Goal: Download file/media

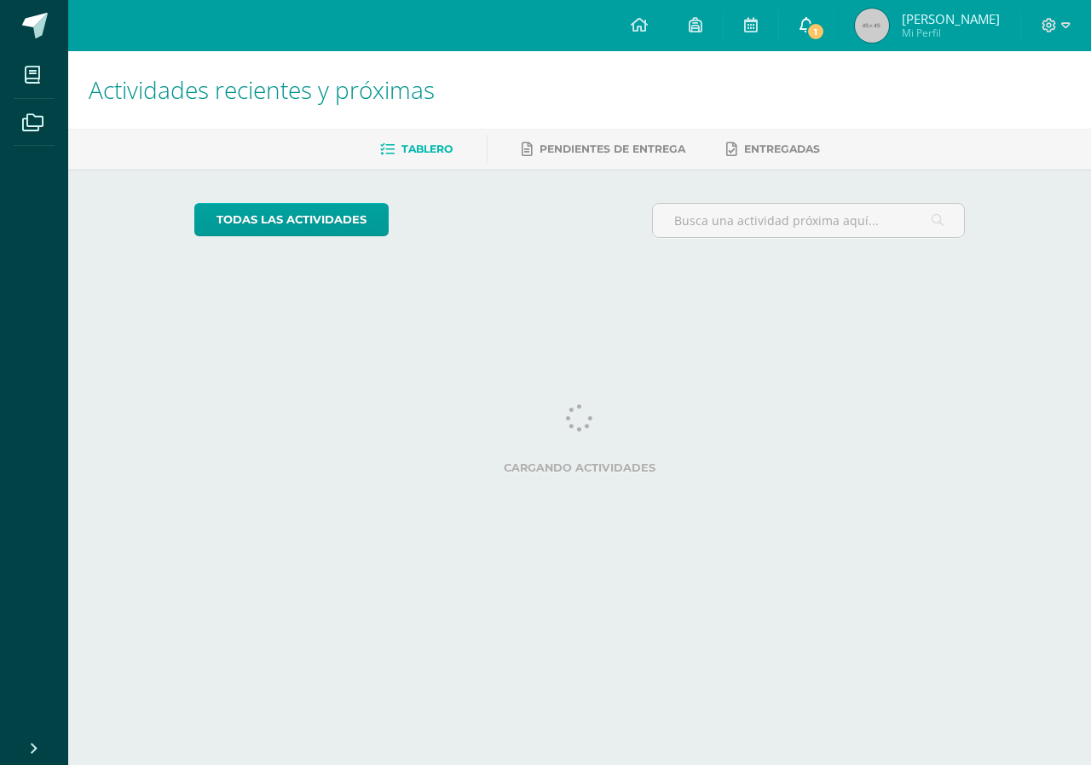
click at [804, 15] on link "1" at bounding box center [806, 25] width 55 height 51
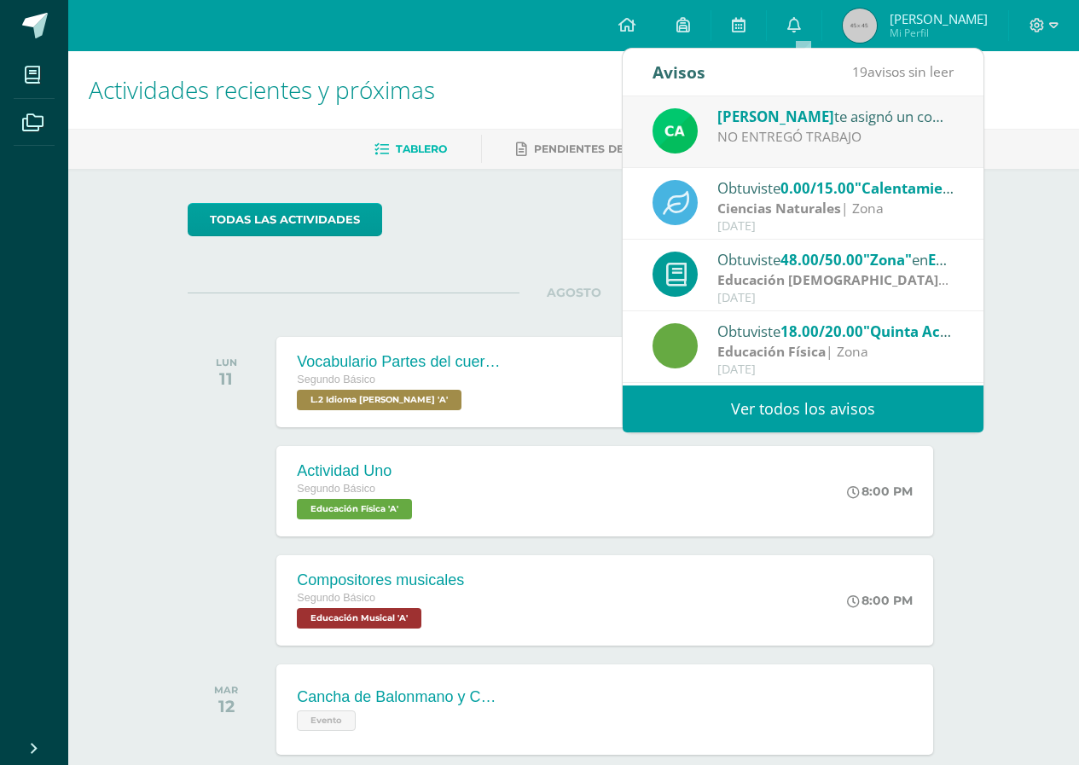
click at [997, 145] on ul "Tablero Pendientes de entrega Entregadas" at bounding box center [594, 149] width 1010 height 28
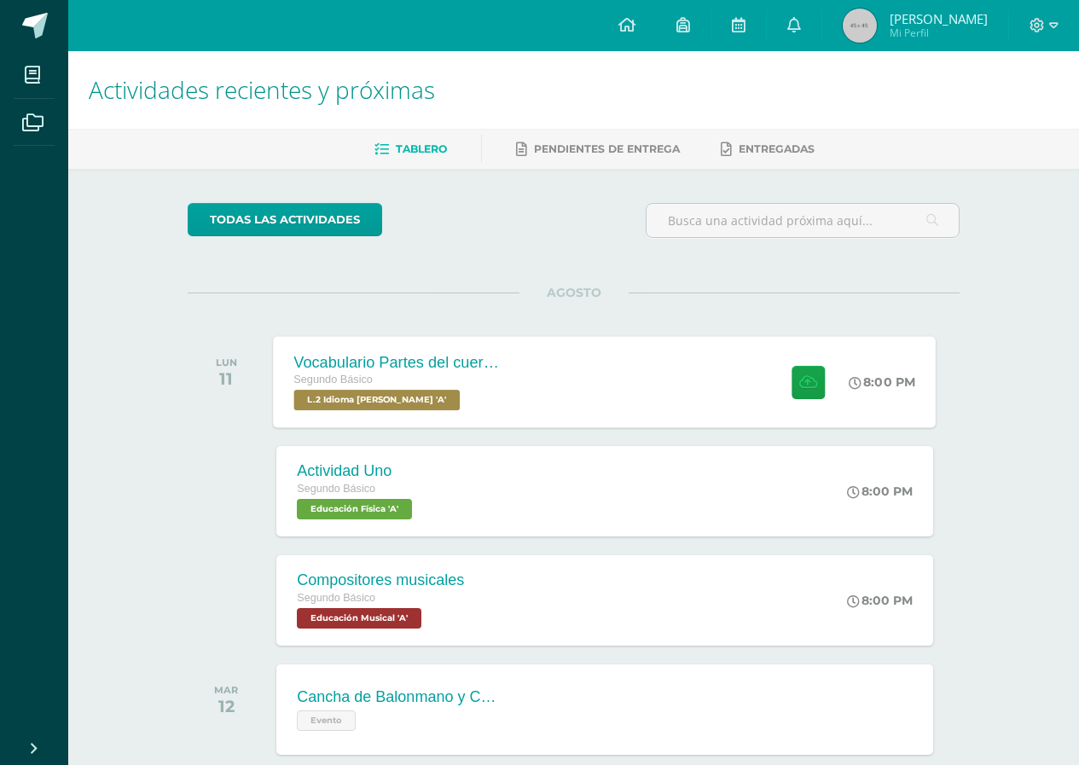
click at [727, 413] on div "Vocabulario Partes del cuerpo Segundo Básico L.2 Idioma Maya Kaqchikel 'A' 8:00…" at bounding box center [605, 381] width 663 height 91
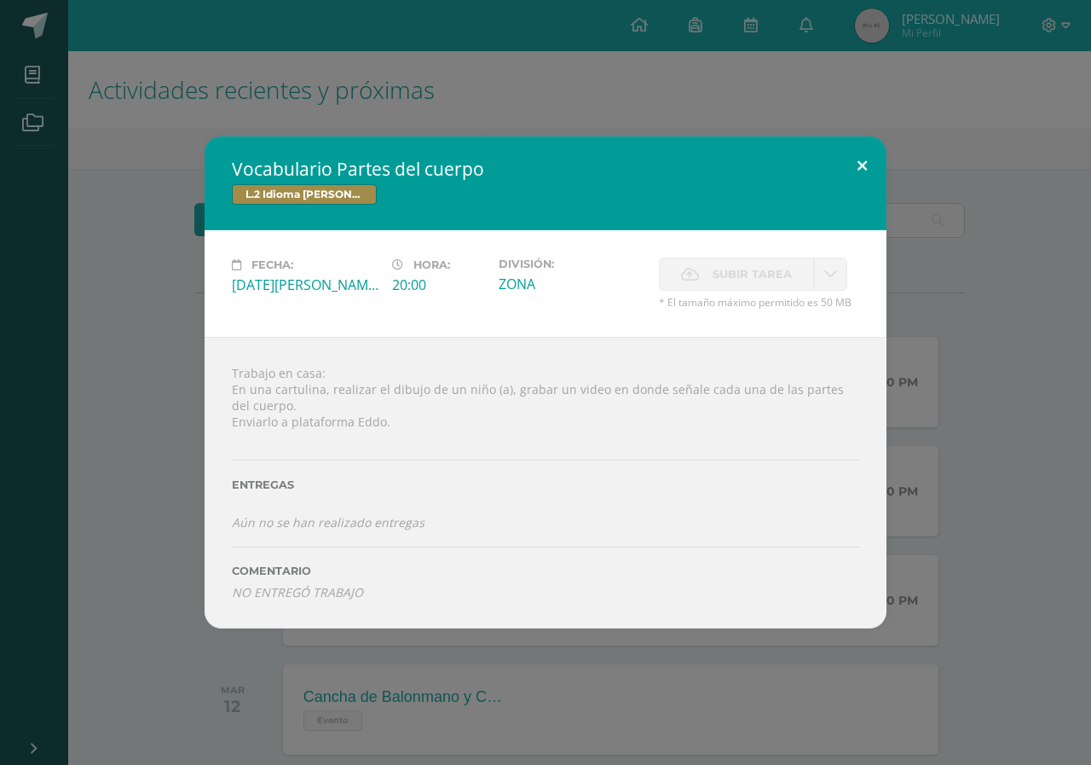
click at [862, 169] on button at bounding box center [862, 165] width 49 height 58
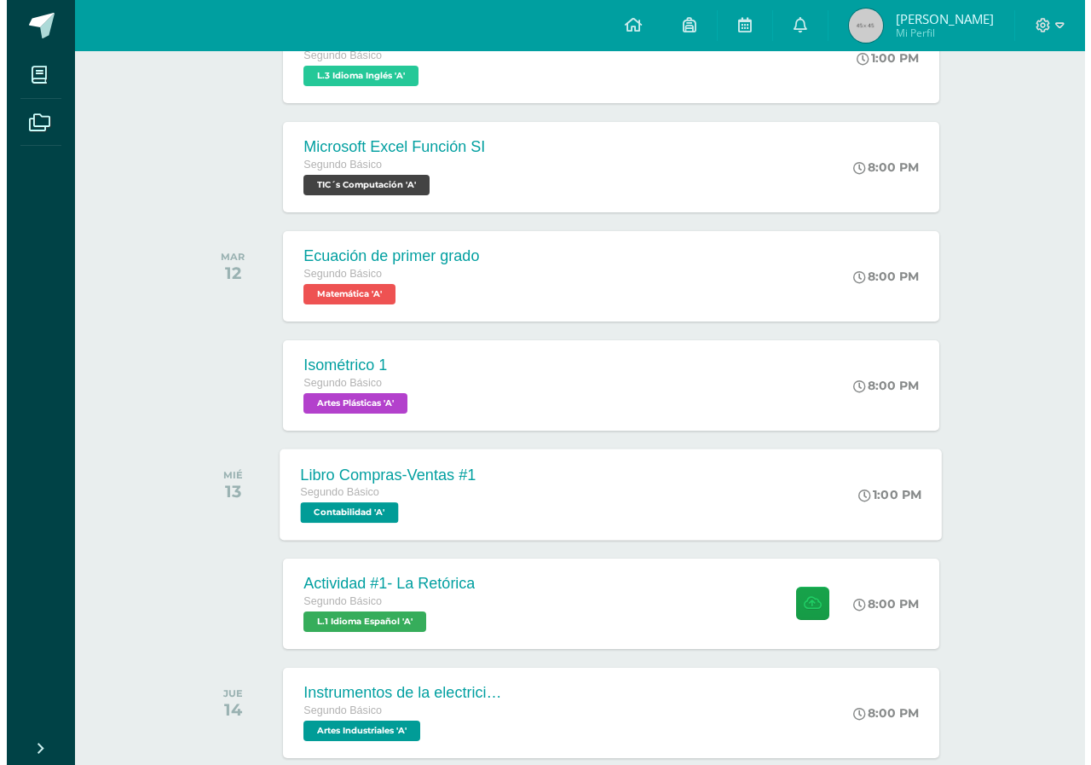
scroll to position [767, 0]
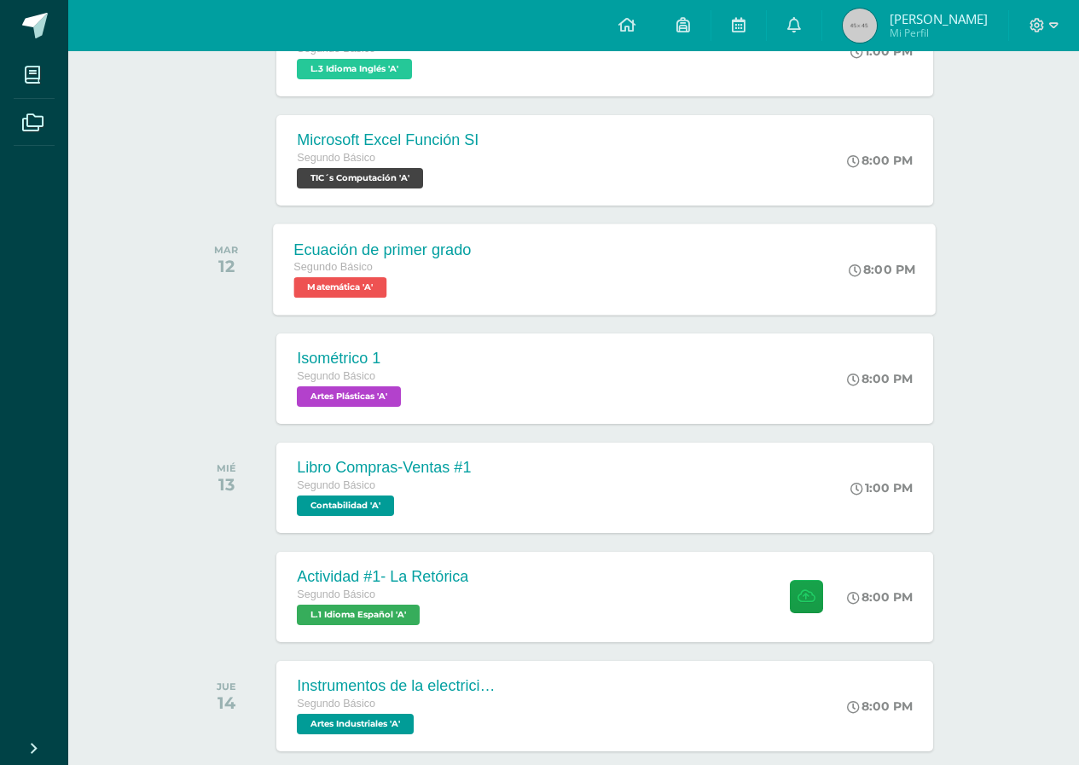
click at [530, 254] on div "Ecuación de primer grado Segundo Básico Matemática 'A' 8:00 PM Ecuación de prim…" at bounding box center [605, 268] width 663 height 91
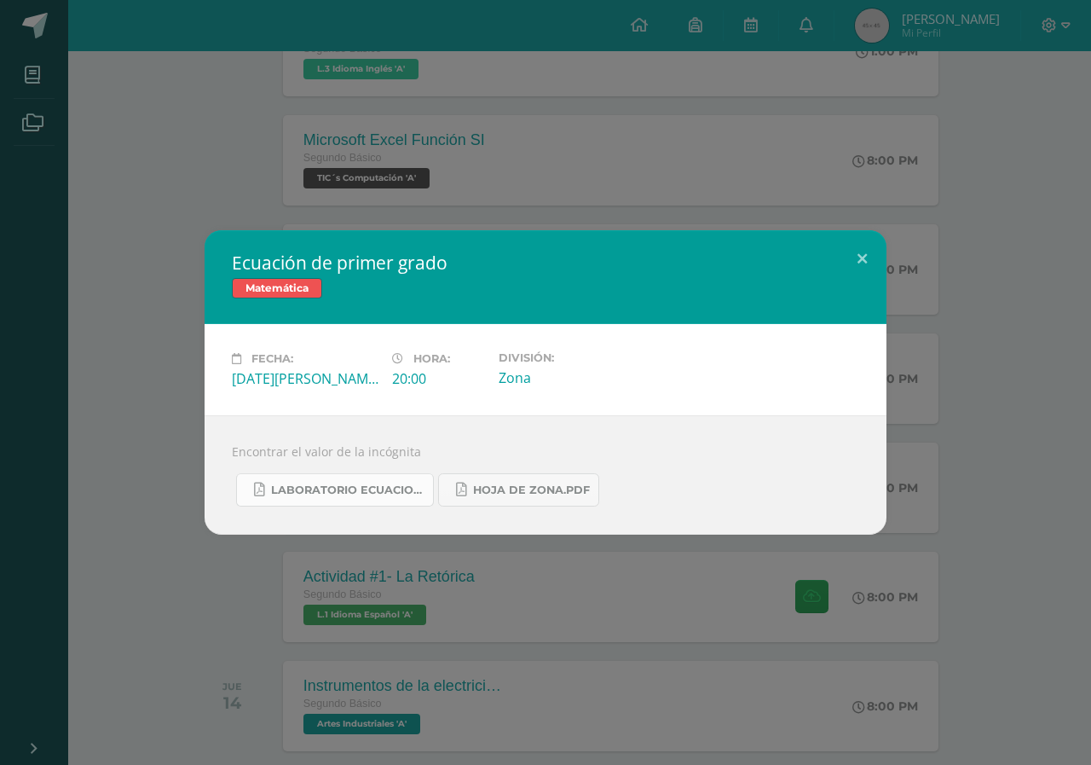
click at [395, 497] on link "Laboratorio ecuaciones.pdf" at bounding box center [335, 489] width 198 height 33
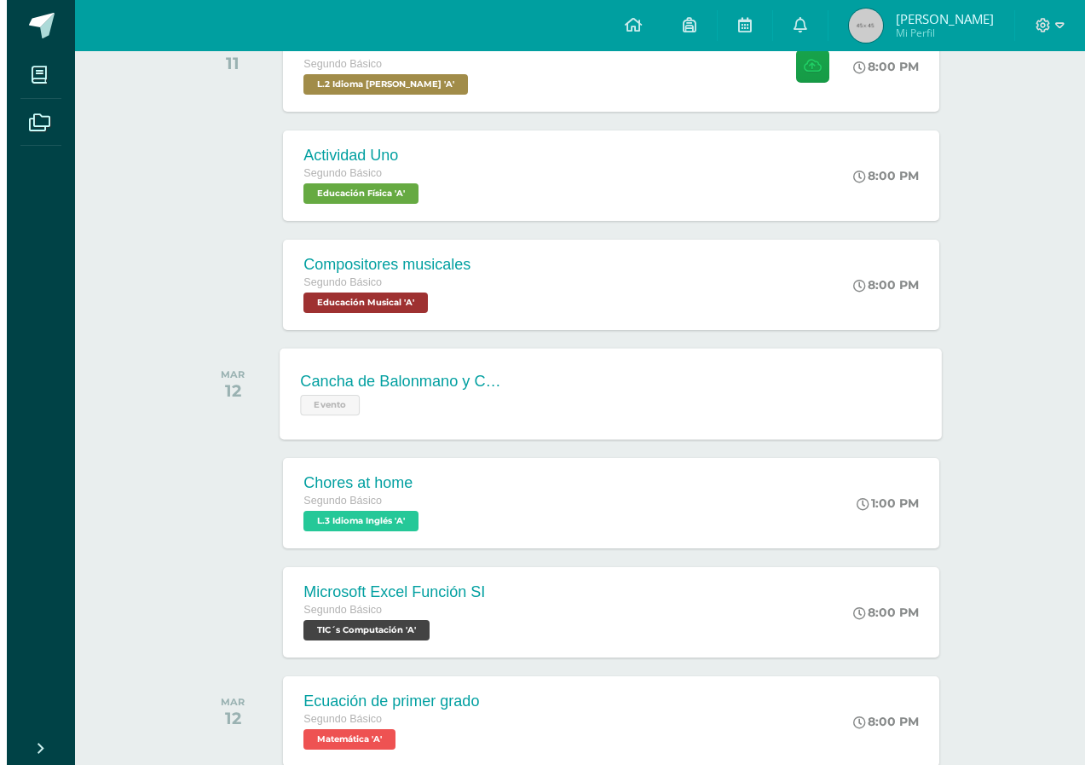
scroll to position [401, 0]
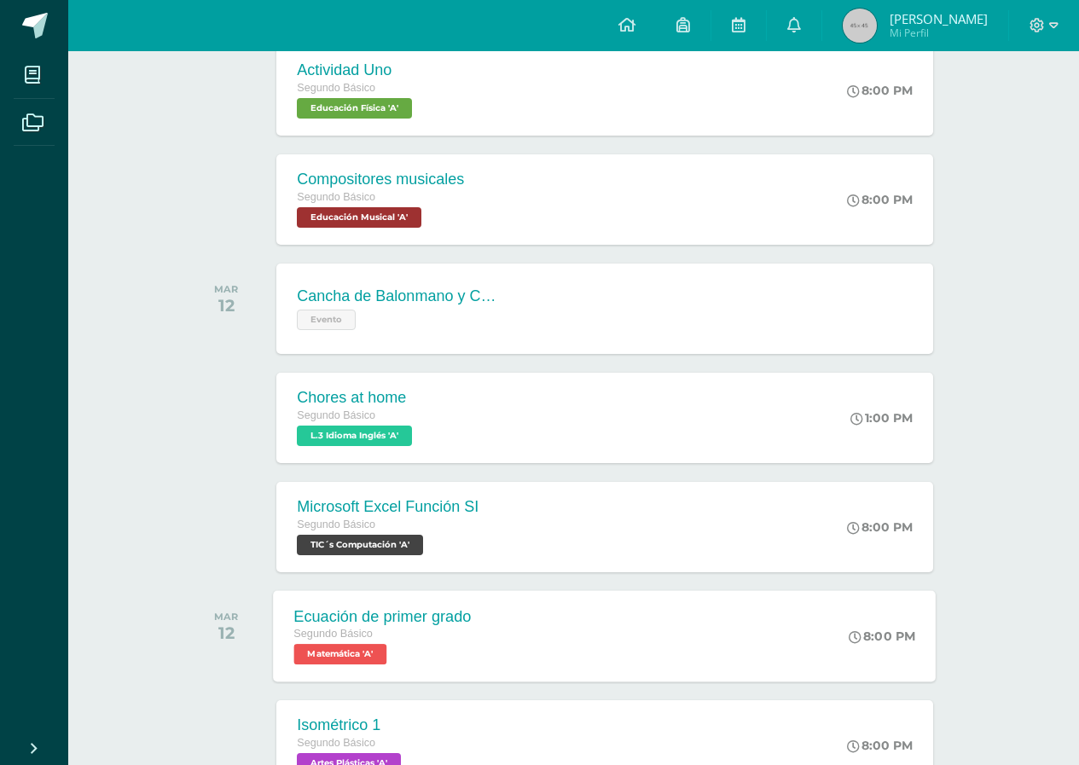
click at [436, 629] on div "Segundo Básico" at bounding box center [382, 634] width 177 height 19
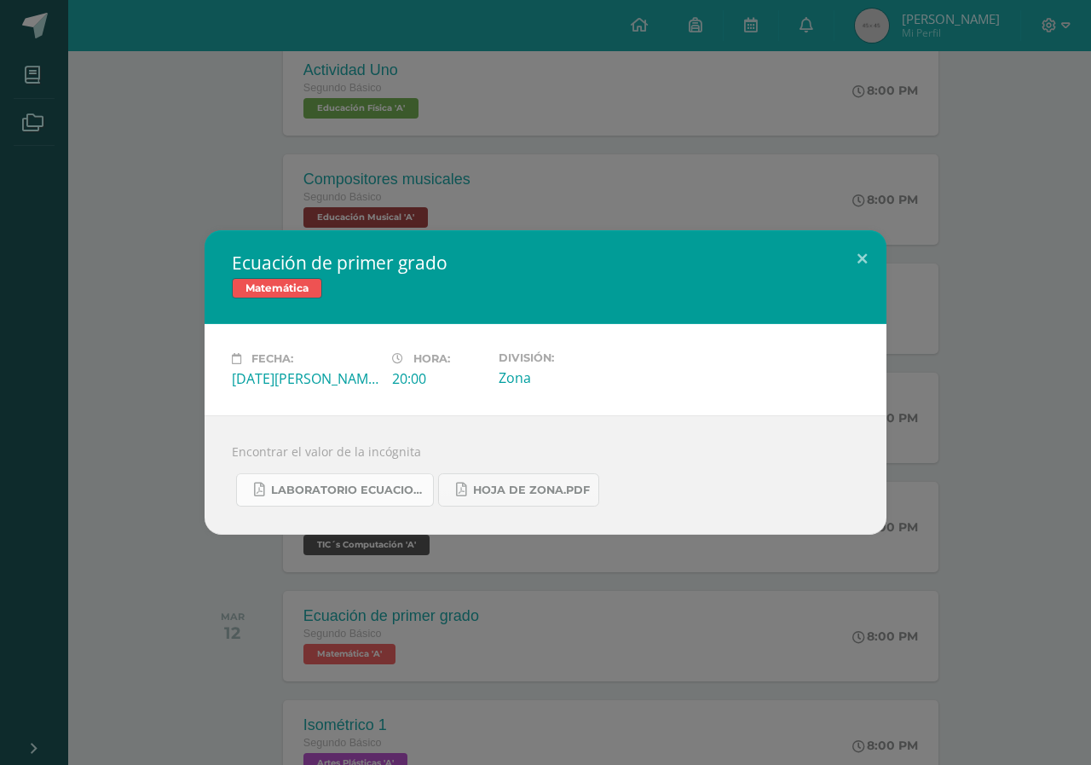
click at [403, 489] on span "Laboratorio ecuaciones.pdf" at bounding box center [347, 490] width 153 height 14
